Goal: Information Seeking & Learning: Check status

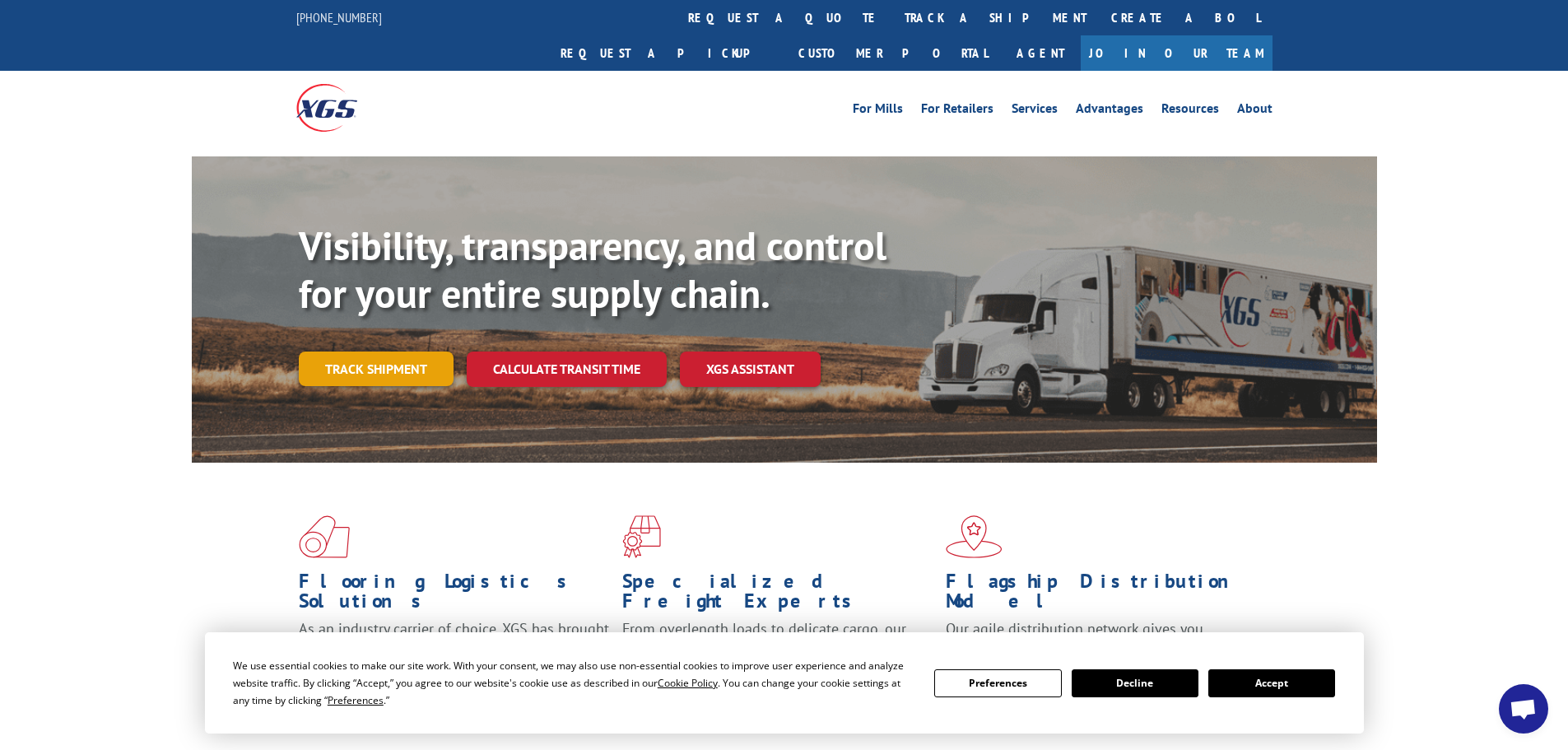
click at [375, 352] on link "Track shipment" at bounding box center [376, 369] width 155 height 35
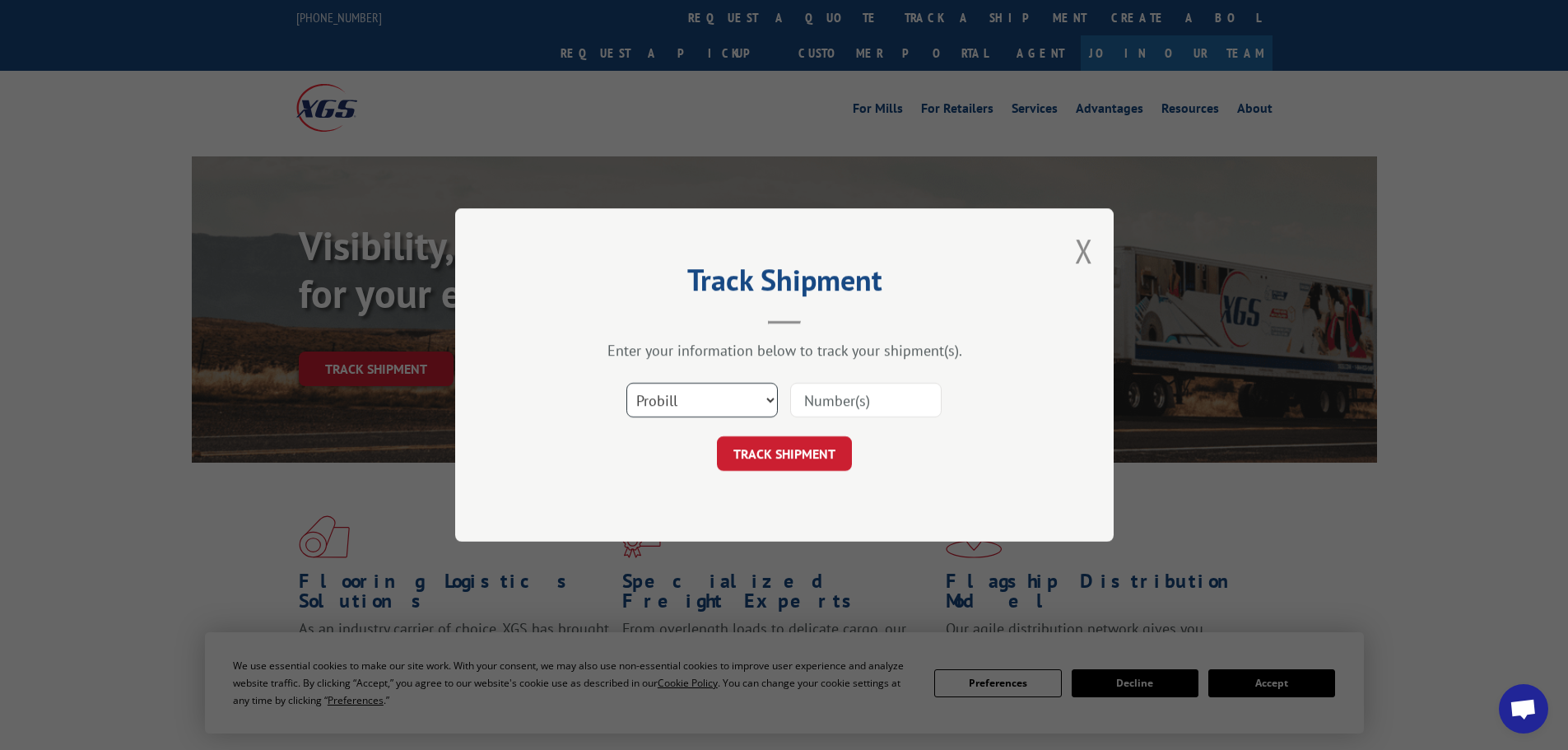
click at [768, 397] on select "Select category... Probill BOL PO" at bounding box center [702, 400] width 151 height 35
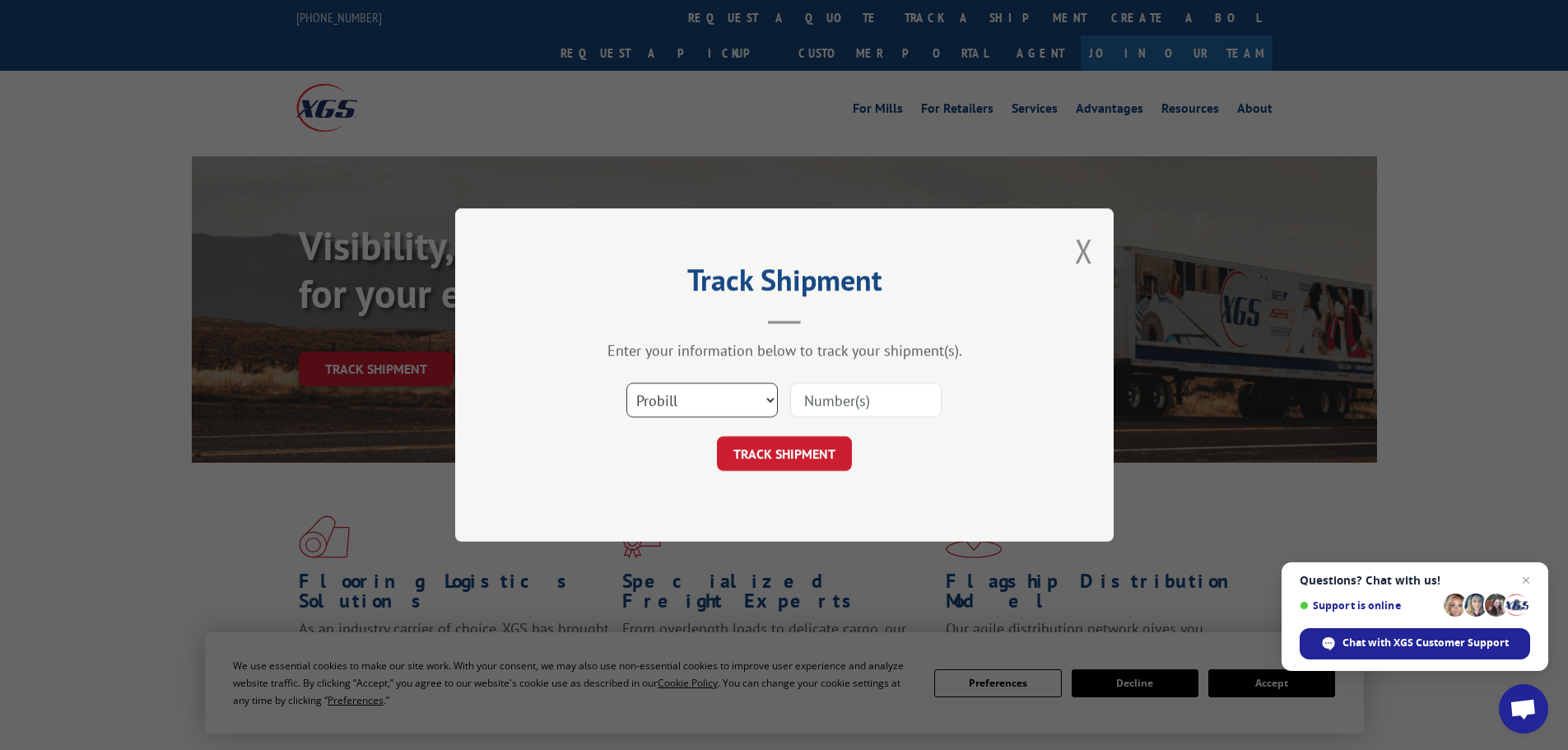
select select "bol"
click at [627, 383] on select "Select category... Probill BOL PO" at bounding box center [702, 400] width 151 height 35
click at [859, 400] on input at bounding box center [866, 400] width 151 height 35
paste input "7068364"
type input "7068364"
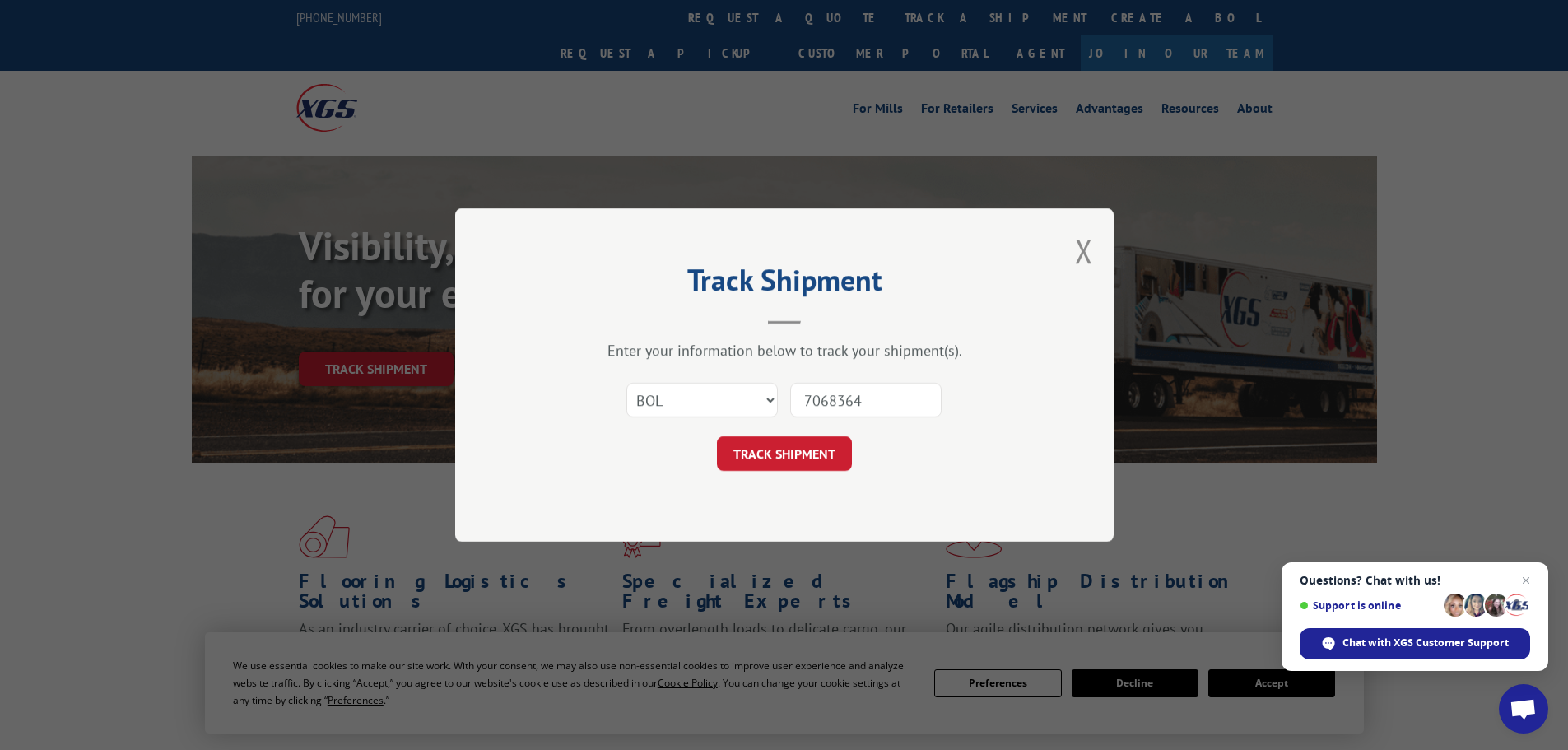
drag, startPoint x: 777, startPoint y: 456, endPoint x: 757, endPoint y: 457, distance: 20.0
click at [778, 455] on button "TRACK SHIPMENT" at bounding box center [784, 454] width 135 height 35
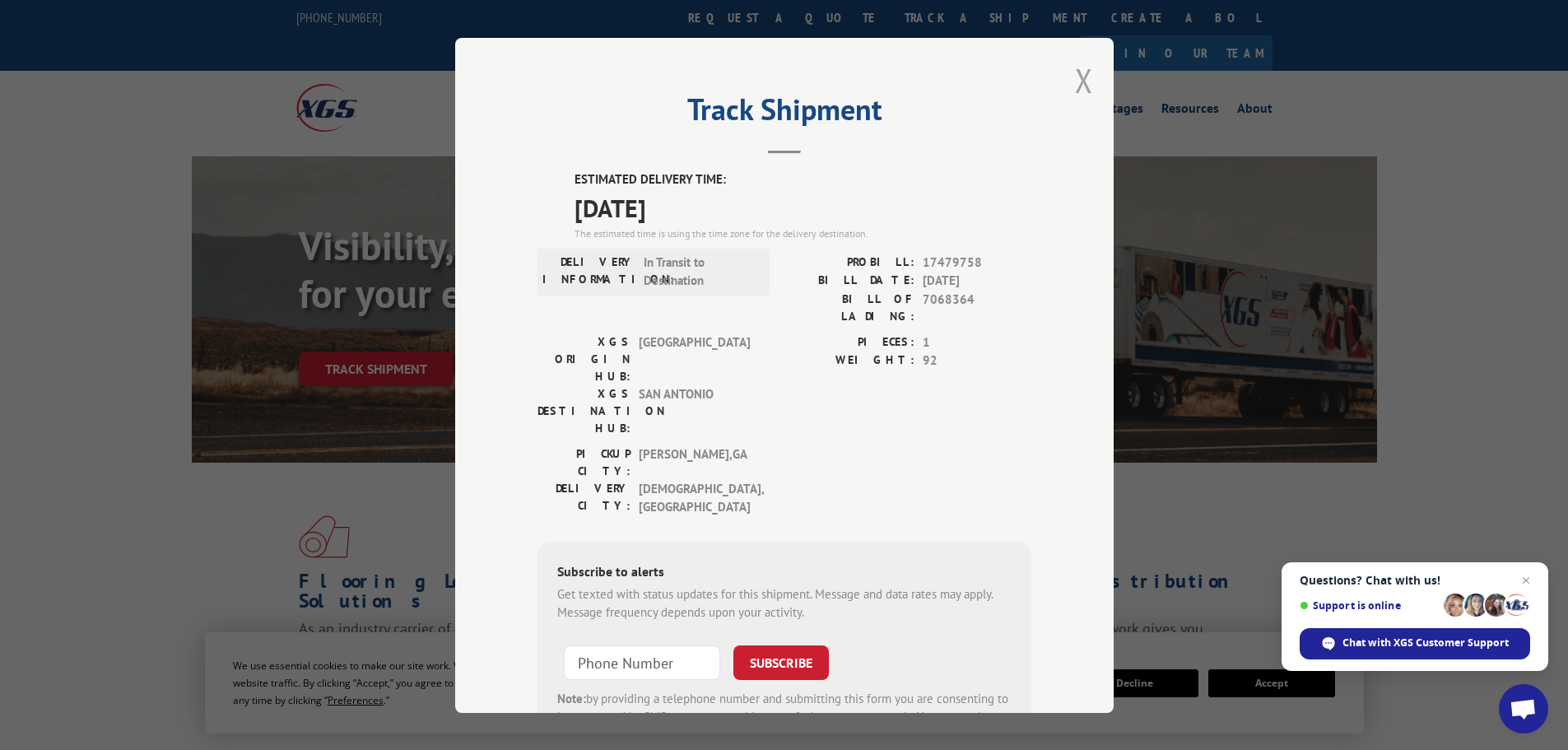
click at [1080, 77] on button "Close modal" at bounding box center [1084, 80] width 18 height 44
